Goal: Task Accomplishment & Management: Complete application form

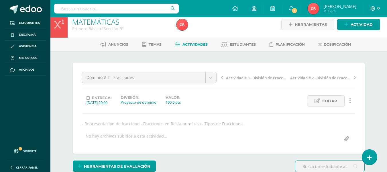
click at [242, 123] on div "- Representación de fraccione - Fracciones en Recta numérica - Tipos de Fraccio…" at bounding box center [219, 123] width 278 height 5
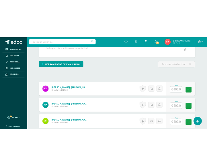
scroll to position [148, 0]
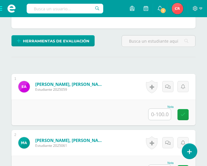
click at [162, 116] on input "text" at bounding box center [159, 114] width 22 height 11
click at [163, 116] on input "text" at bounding box center [159, 114] width 22 height 11
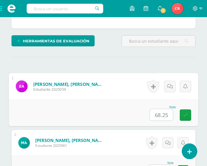
type input "68.25"
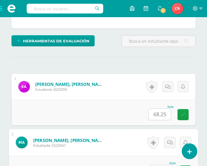
scroll to position [158, 0]
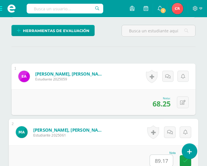
type input "89.17"
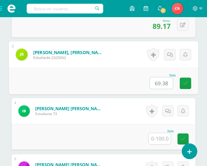
type input "69.38"
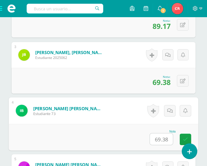
type input "69.38"
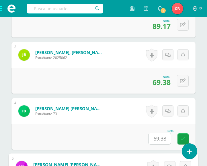
scroll to position [404, 0]
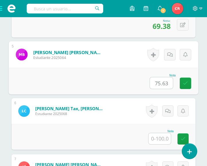
type input "75.63"
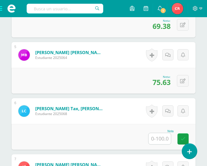
click at [159, 139] on input "text" at bounding box center [159, 138] width 22 height 11
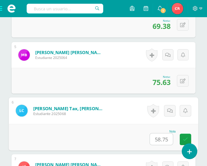
type input "58.75"
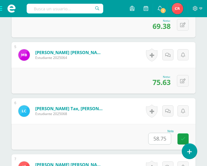
click at [166, 139] on input "58.75" at bounding box center [159, 138] width 22 height 11
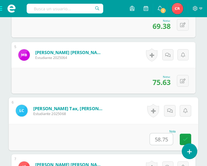
scroll to position [517, 0]
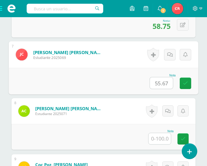
type input "55.67"
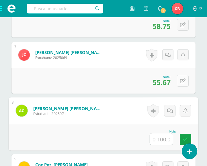
click at [186, 85] on button at bounding box center [183, 81] width 12 height 12
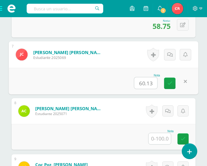
type input "60.13"
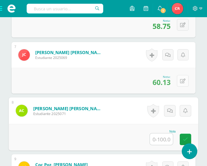
paste input "55.67"
type input "55.67"
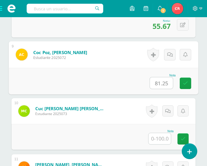
type input "81.25"
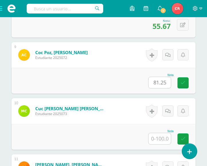
click at [185, 92] on div "Nota 81.25" at bounding box center [103, 81] width 184 height 26
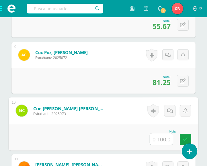
click at [154, 140] on input "text" at bounding box center [161, 138] width 23 height 11
type input "96.46"
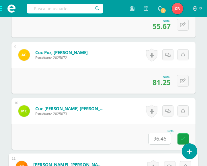
scroll to position [741, 0]
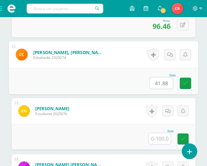
type input "41.88"
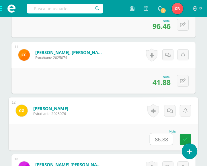
type input "86.88"
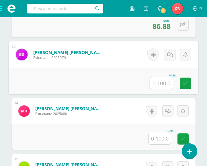
click at [162, 82] on input "text" at bounding box center [161, 82] width 23 height 11
type input "88.13"
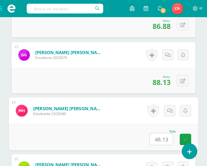
type input "48.13"
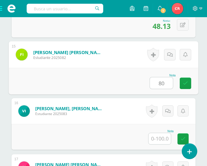
type input "80"
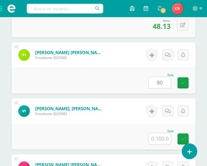
click at [156, 139] on input "text" at bounding box center [159, 138] width 22 height 11
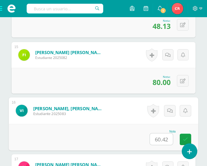
type input "60.42"
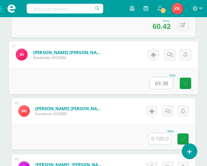
type input "69.38"
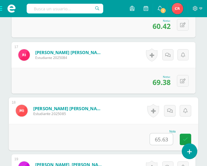
type input "65.63"
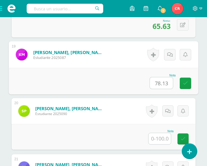
type input "78.13"
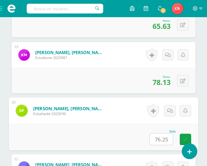
type input "76.25"
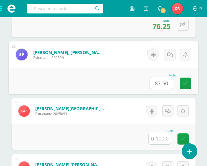
type input "87.50"
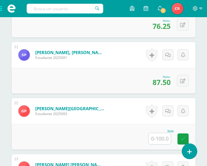
click at [161, 135] on input "text" at bounding box center [159, 138] width 22 height 11
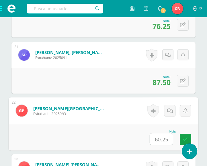
type input "60.25"
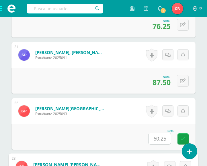
scroll to position [1415, 0]
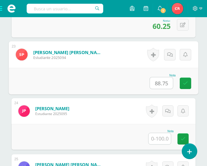
type input "88.75"
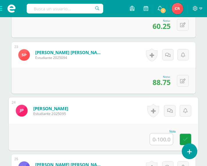
type input "7"
type input "67.38"
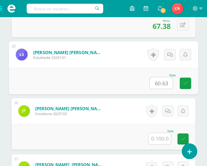
type input "60.63"
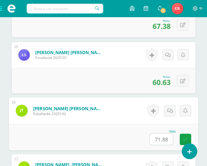
type input "71.88"
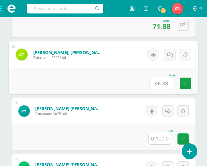
type input "46.88"
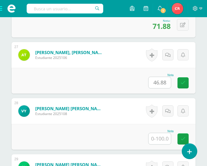
click at [157, 140] on input "text" at bounding box center [159, 138] width 22 height 11
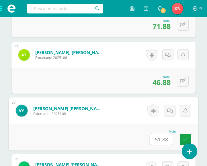
type input "51.88"
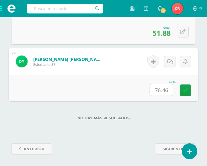
type input "76.46"
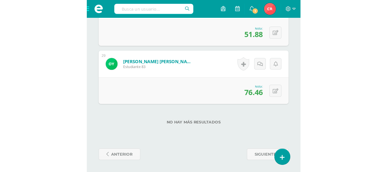
scroll to position [975, 0]
